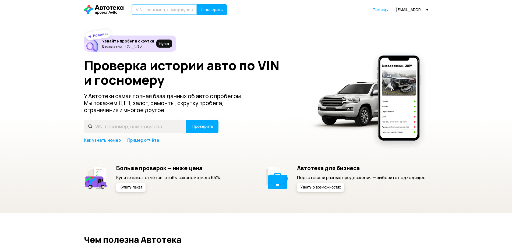
click at [173, 7] on input "text" at bounding box center [164, 9] width 66 height 11
type input "Е718СН48"
click at [206, 4] on header "Е718СН48 Проверить Помощь [EMAIL_ADDRESS][DOMAIN_NAME]" at bounding box center [256, 9] width 512 height 19
click at [213, 8] on span "Проверить" at bounding box center [212, 10] width 22 height 4
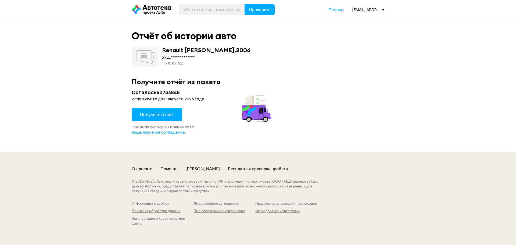
click at [158, 111] on button "Получить отчёт" at bounding box center [157, 114] width 51 height 13
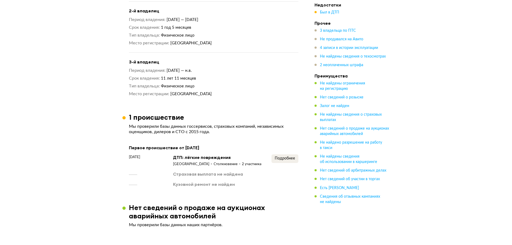
scroll to position [484, 0]
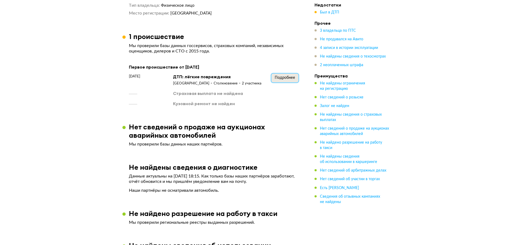
click at [288, 82] on button "Подробнее" at bounding box center [284, 78] width 27 height 9
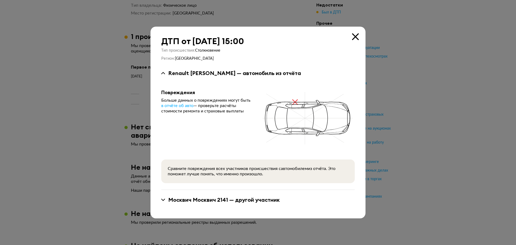
click at [355, 34] on icon at bounding box center [355, 36] width 7 height 7
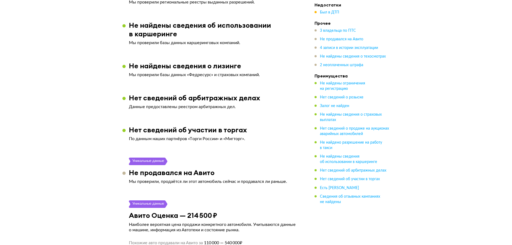
scroll to position [0, 0]
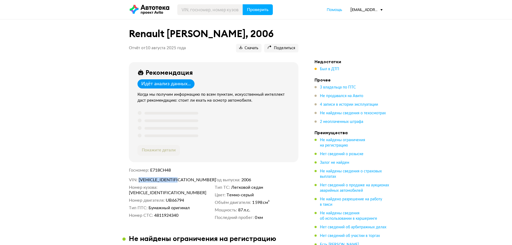
drag, startPoint x: 186, startPoint y: 177, endPoint x: 139, endPoint y: 178, distance: 47.1
click at [139, 178] on div "Рекомендация Идёт анализ данных... Когда мы получим информацию по всем пунктам,…" at bounding box center [213, 143] width 182 height 163
copy span "[VEHICLE_IDENTIFICATION_NUMBER]"
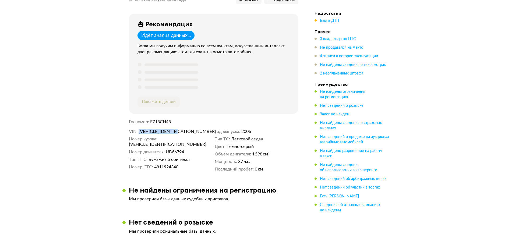
scroll to position [54, 0]
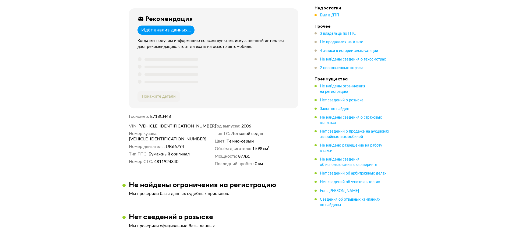
click at [344, 33] on span "3 владельца по ПТС" at bounding box center [338, 34] width 36 height 4
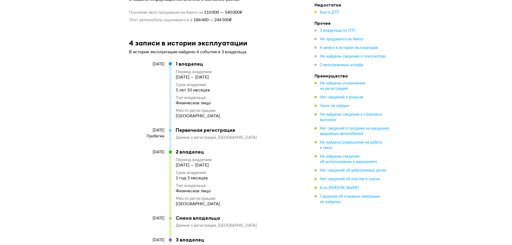
scroll to position [836, 0]
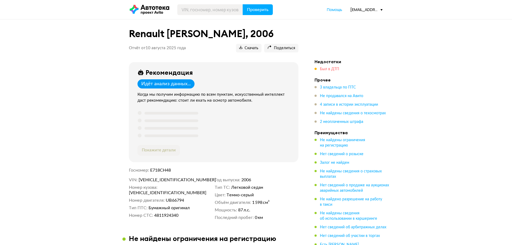
click at [326, 68] on span "Был в ДТП" at bounding box center [329, 69] width 19 height 4
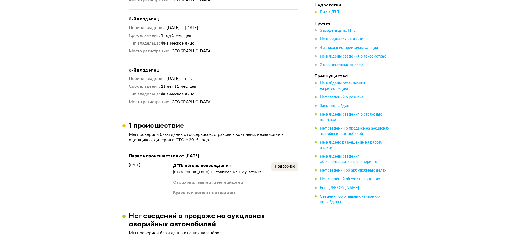
scroll to position [533, 0]
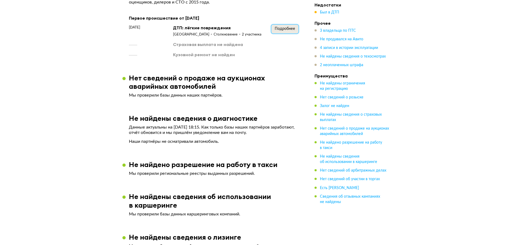
click at [282, 30] on span "Подробнее" at bounding box center [284, 29] width 20 height 4
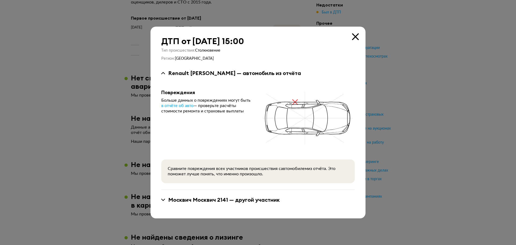
click at [355, 36] on icon at bounding box center [355, 36] width 7 height 7
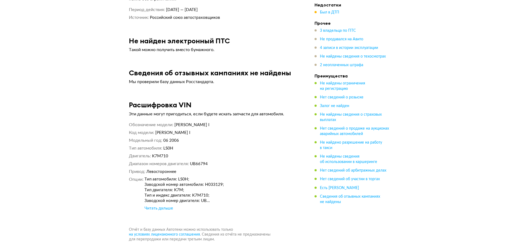
scroll to position [1689, 0]
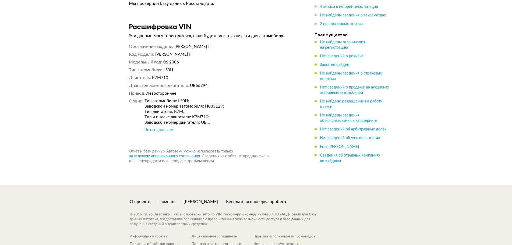
click at [160, 130] on div "Читать дальше" at bounding box center [158, 129] width 28 height 5
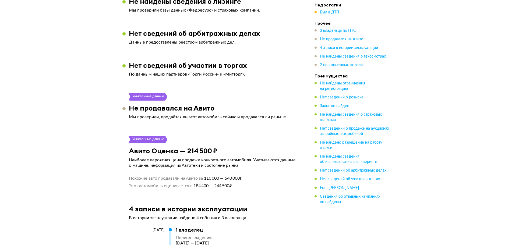
scroll to position [775, 0]
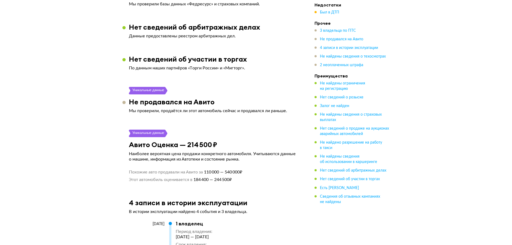
click at [283, 133] on div "Уникальные данные" at bounding box center [213, 134] width 169 height 8
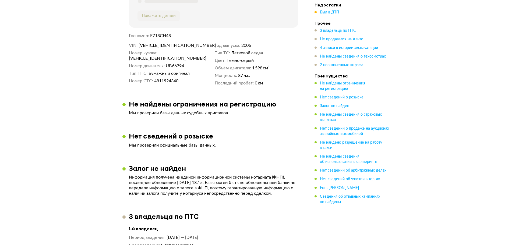
scroll to position [0, 0]
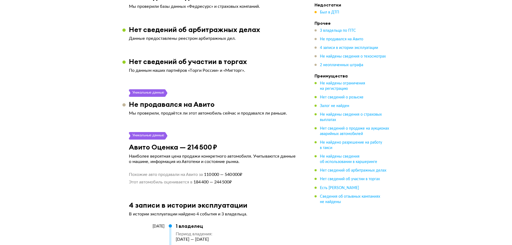
scroll to position [860, 0]
